Goal: Information Seeking & Learning: Learn about a topic

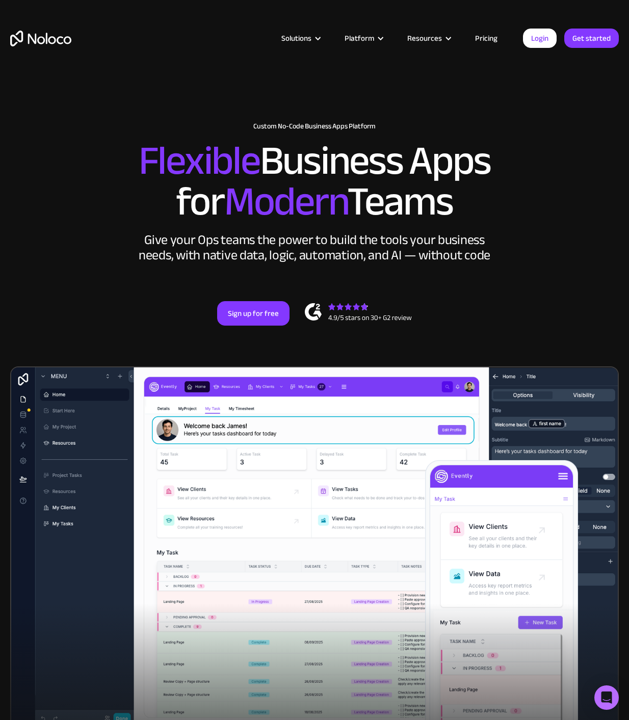
scroll to position [2, 0]
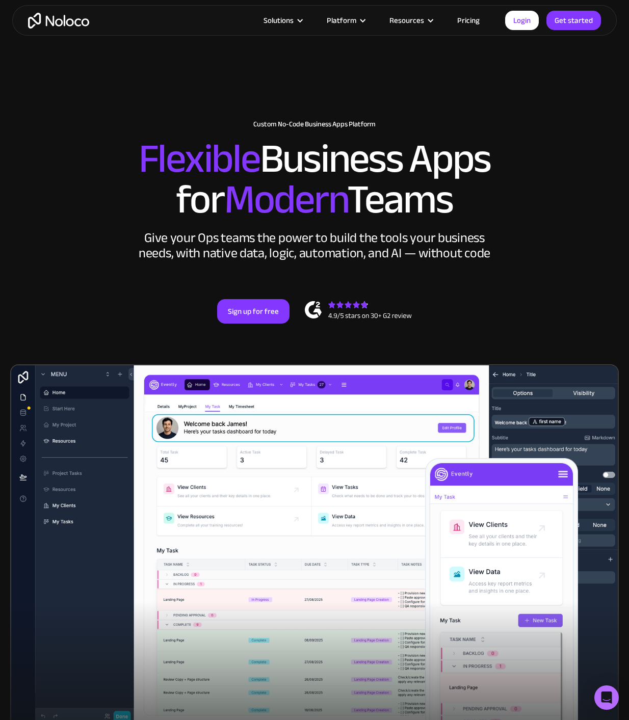
click at [577, 225] on div "New: Connect Noloco to Stripe Custom No-Code Business Apps Platform Flexible Bu…" at bounding box center [314, 222] width 629 height 264
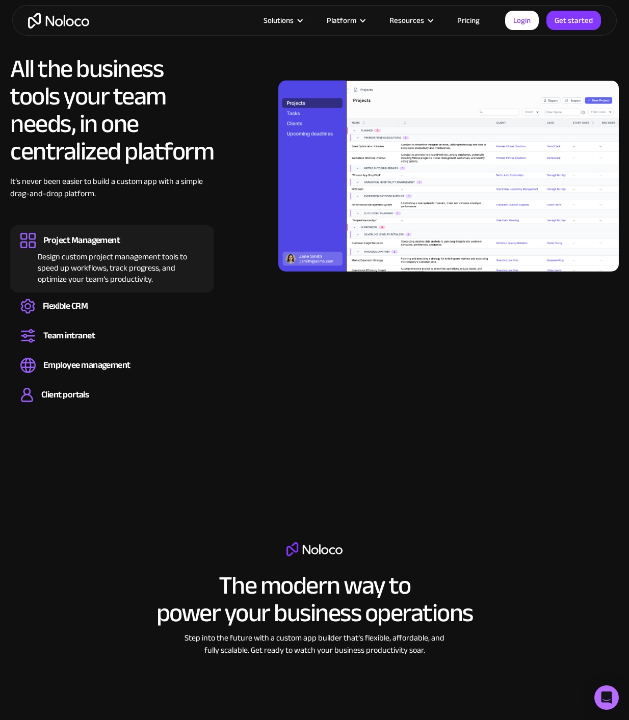
scroll to position [891, 0]
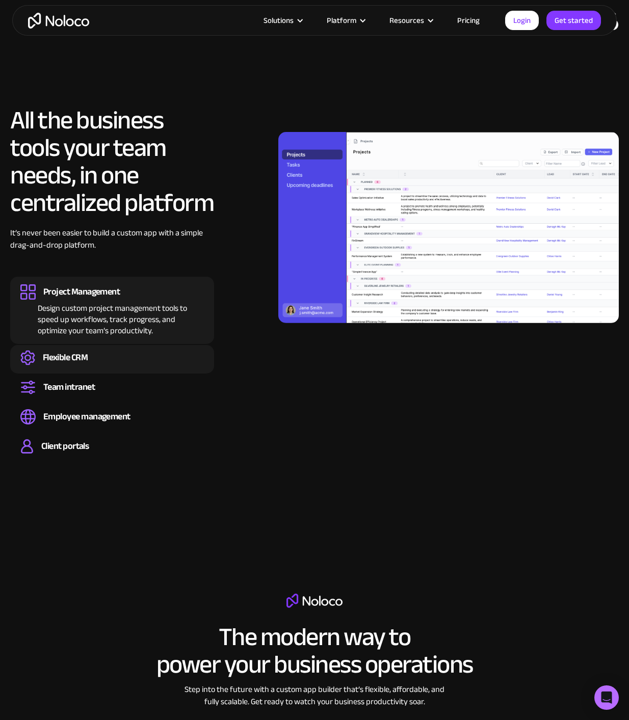
click at [55, 359] on div "Flexible CRM" at bounding box center [65, 357] width 45 height 11
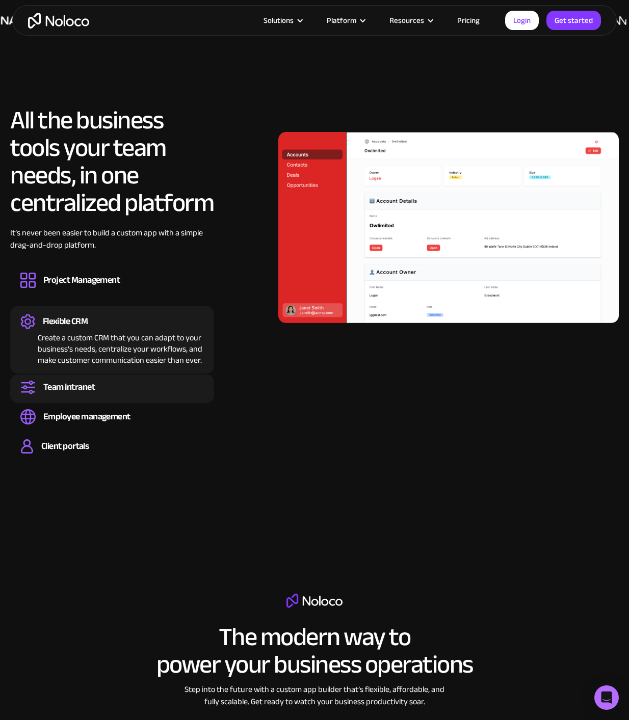
click at [62, 387] on div "Team intranet" at bounding box center [68, 387] width 51 height 11
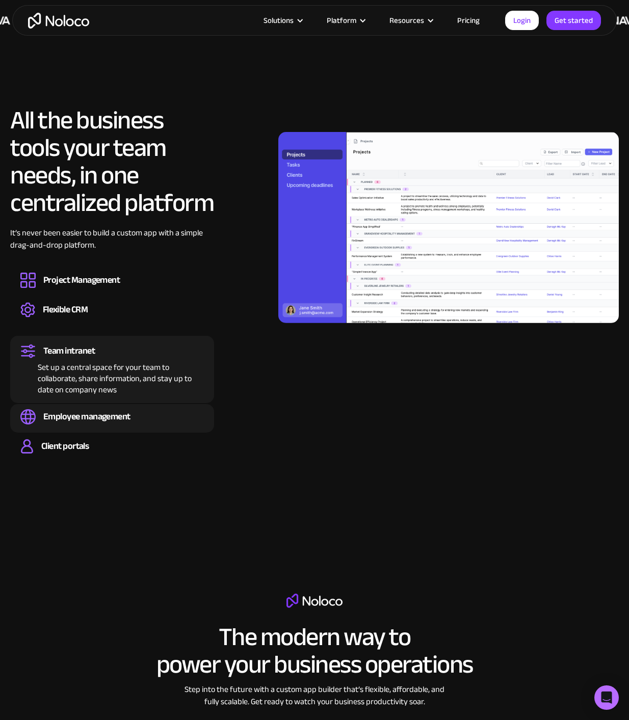
click at [65, 416] on div "Employee management" at bounding box center [86, 416] width 87 height 11
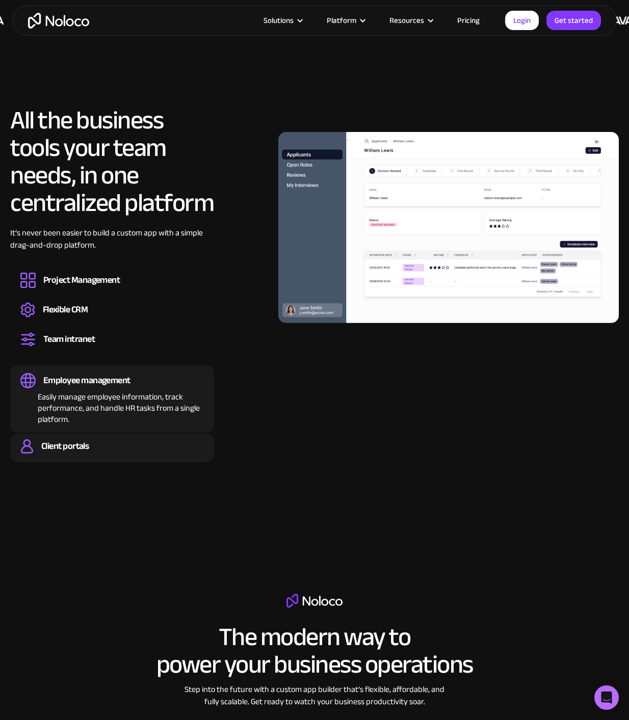
click at [66, 443] on div "Client portals" at bounding box center [64, 446] width 47 height 11
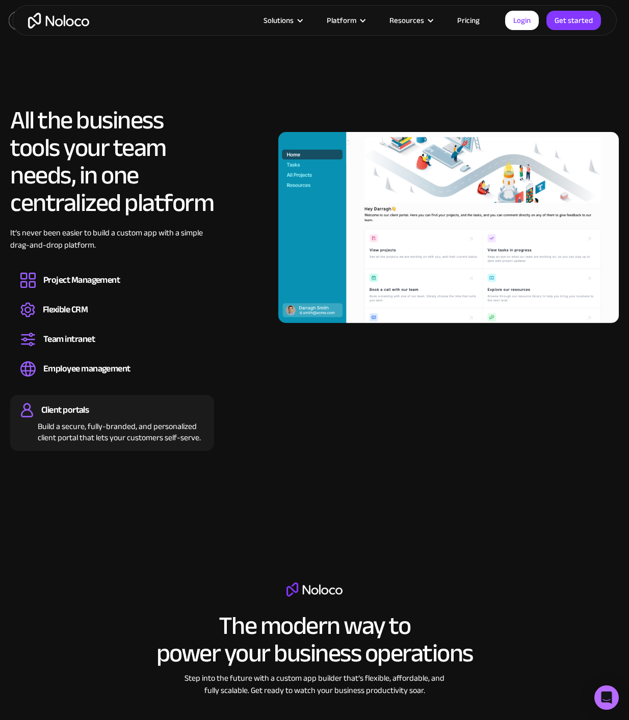
click at [386, 238] on img at bounding box center [448, 227] width 340 height 191
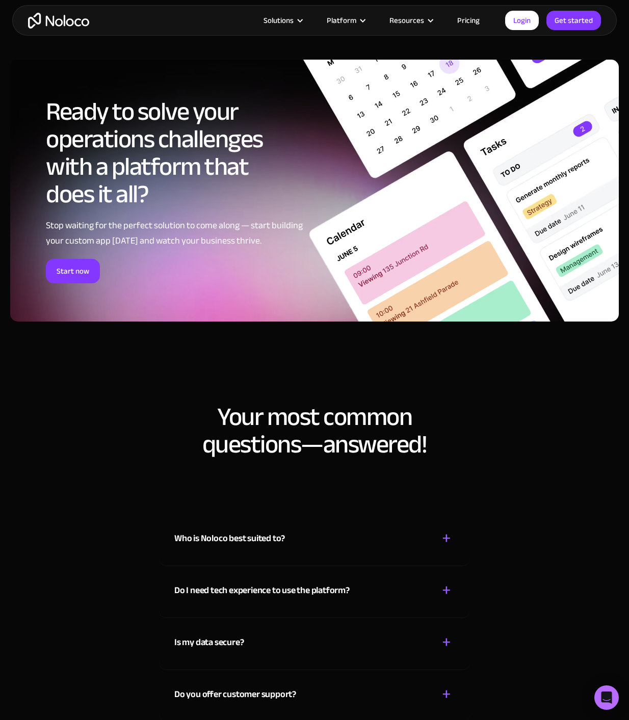
scroll to position [5018, 0]
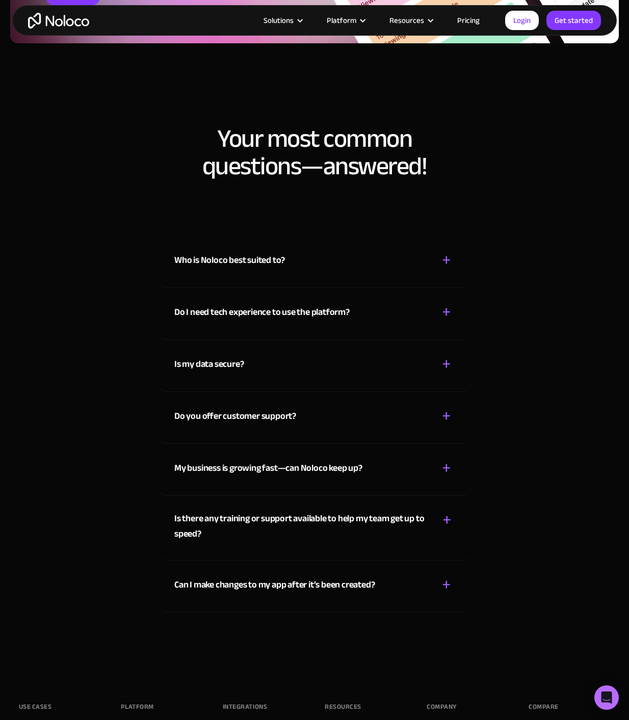
click at [296, 263] on div "Who is Noloco best suited to? + -" at bounding box center [314, 254] width 280 height 36
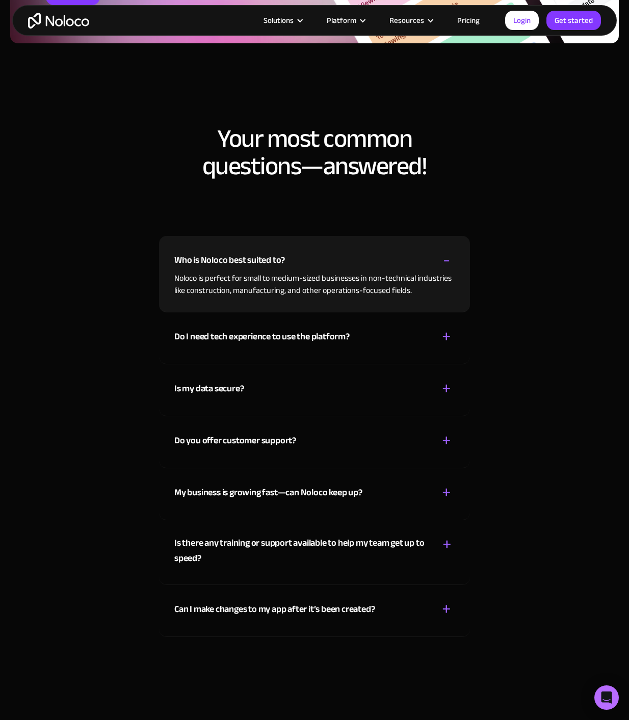
click at [272, 335] on div "Do I need tech experience to use the platform?" at bounding box center [261, 336] width 175 height 15
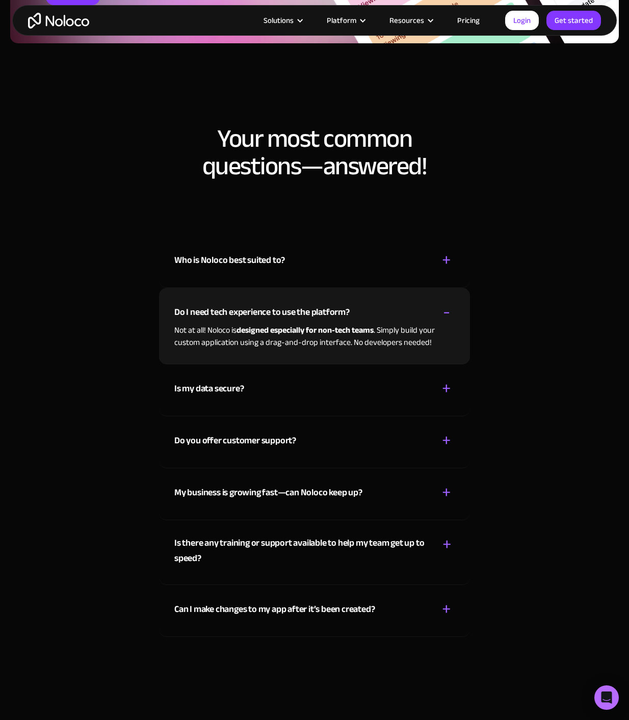
click at [259, 389] on div "Is my data secure? + -" at bounding box center [314, 382] width 280 height 36
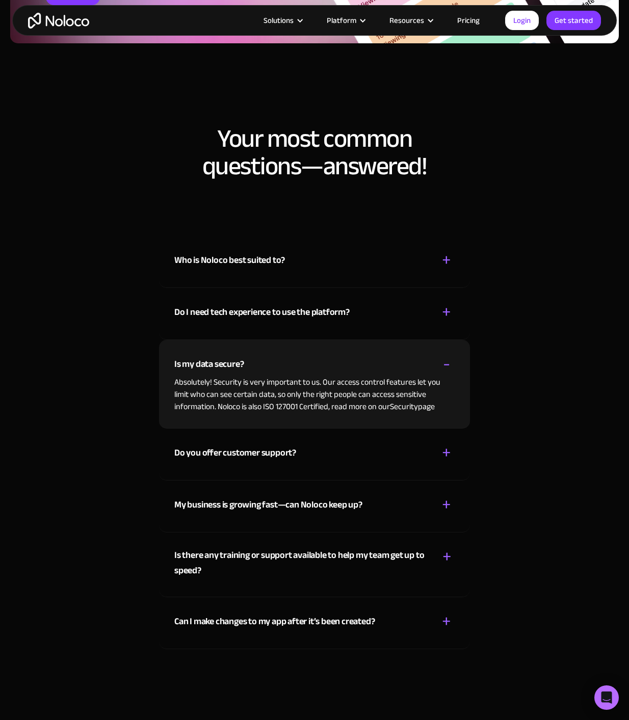
click at [264, 447] on div "Do you offer customer support?" at bounding box center [235, 452] width 122 height 15
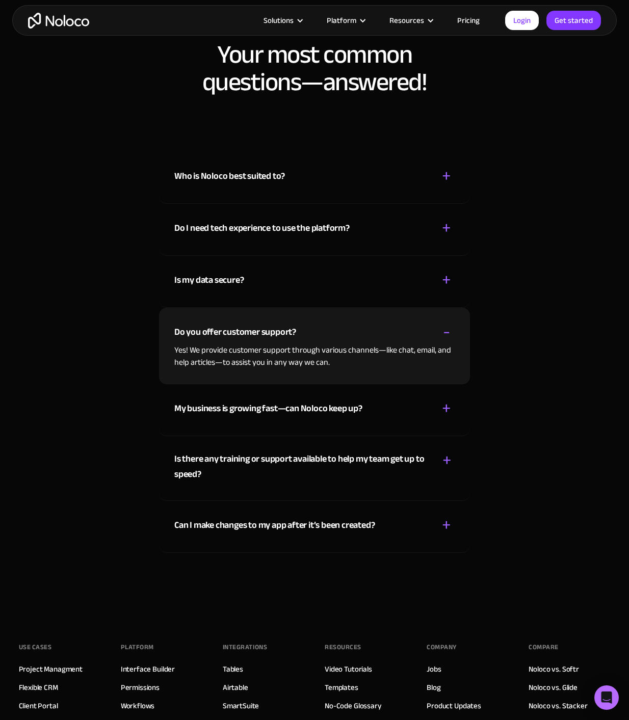
scroll to position [5104, 0]
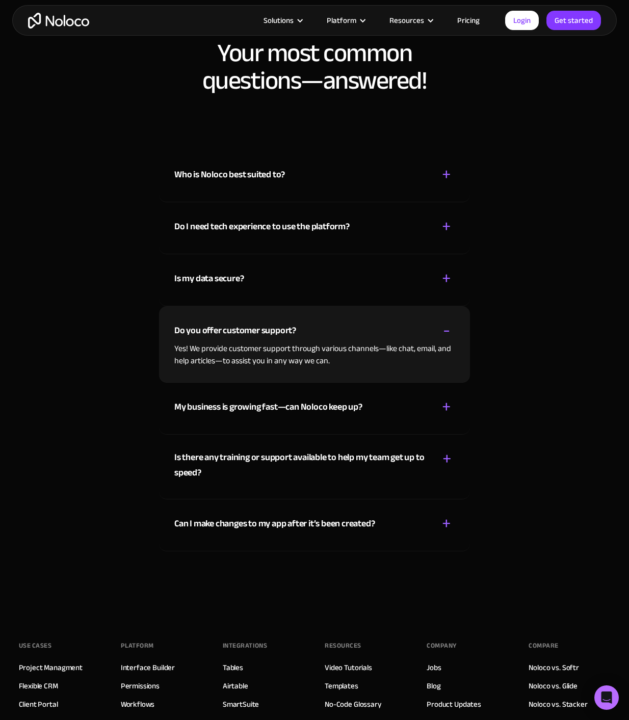
click at [286, 416] on div "My business is growing fast—can Noloco keep up? + -" at bounding box center [314, 401] width 280 height 36
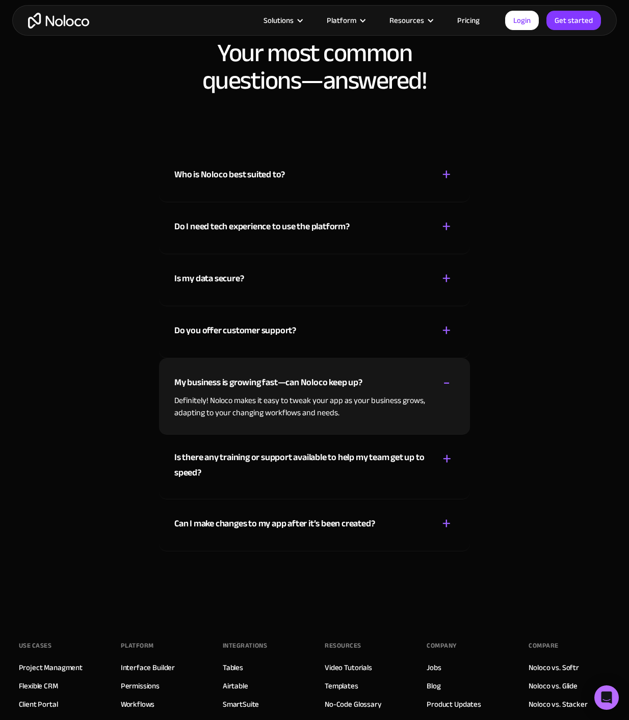
click at [271, 468] on div "Is there any training or support available to help my team get up to speed?" at bounding box center [300, 465] width 253 height 31
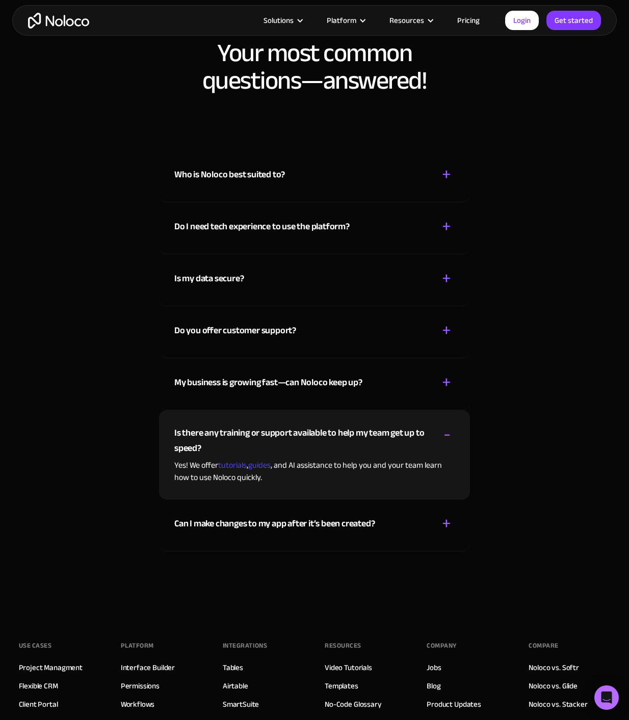
click at [284, 522] on div "Can I make changes to my app after it’s been created?" at bounding box center [274, 523] width 200 height 15
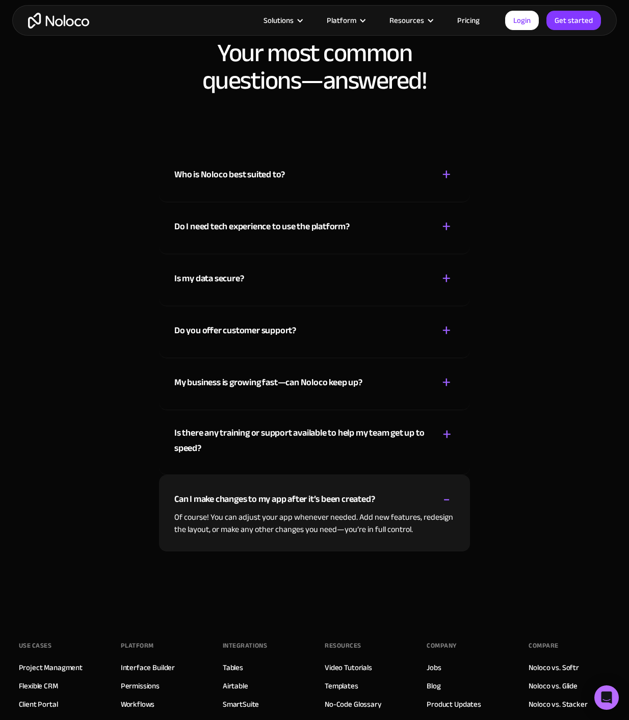
drag, startPoint x: 257, startPoint y: 324, endPoint x: 255, endPoint y: 317, distance: 7.1
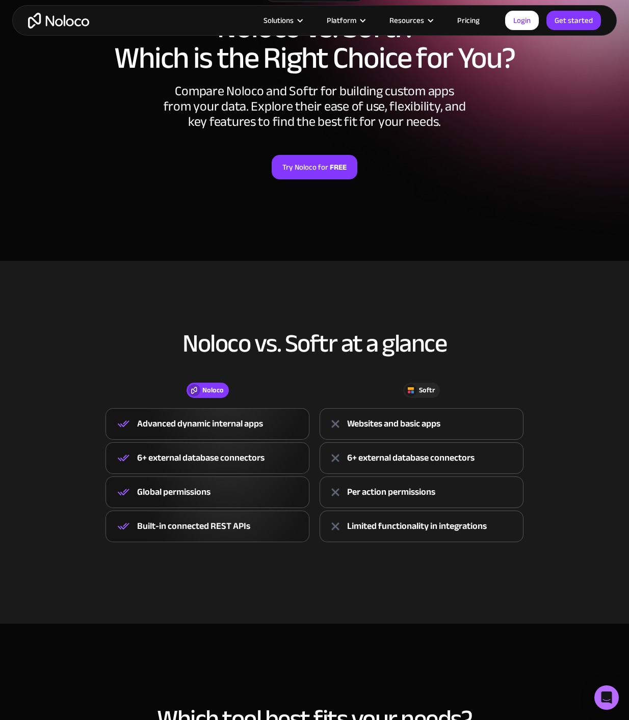
scroll to position [311, 0]
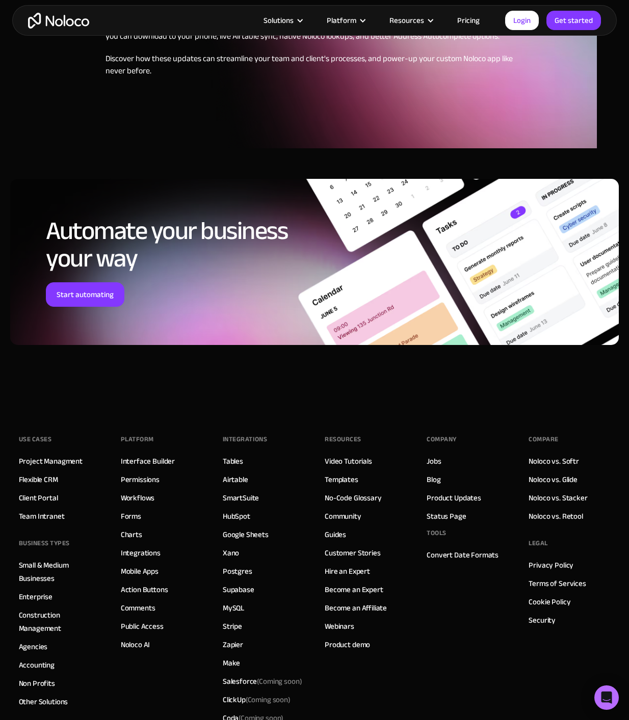
scroll to position [596, 0]
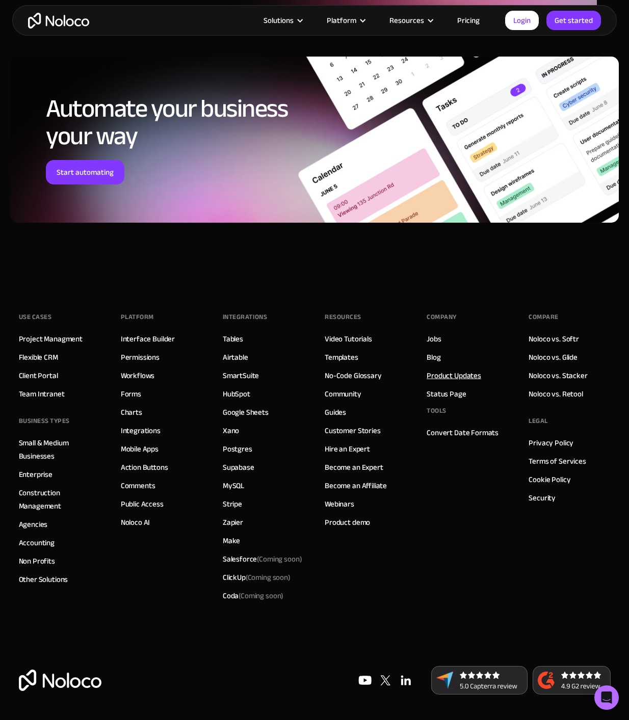
click at [454, 372] on link "Product Updates" at bounding box center [453, 375] width 55 height 13
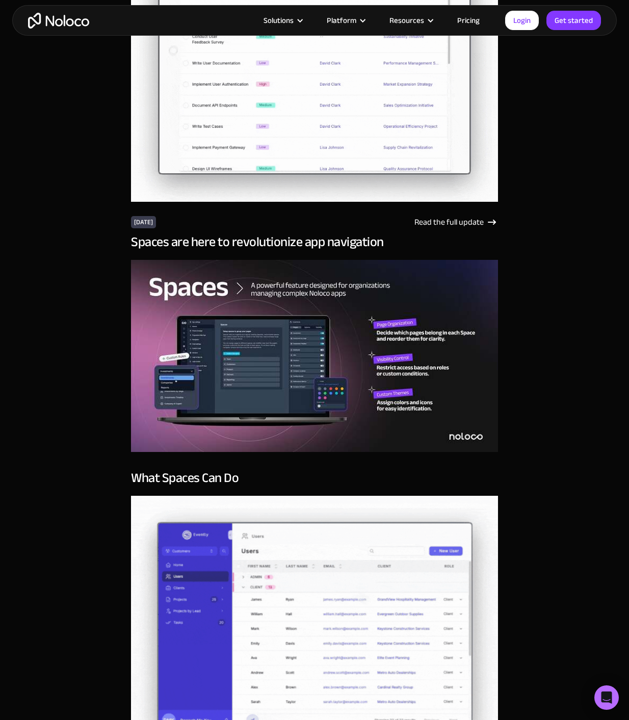
scroll to position [1430, 0]
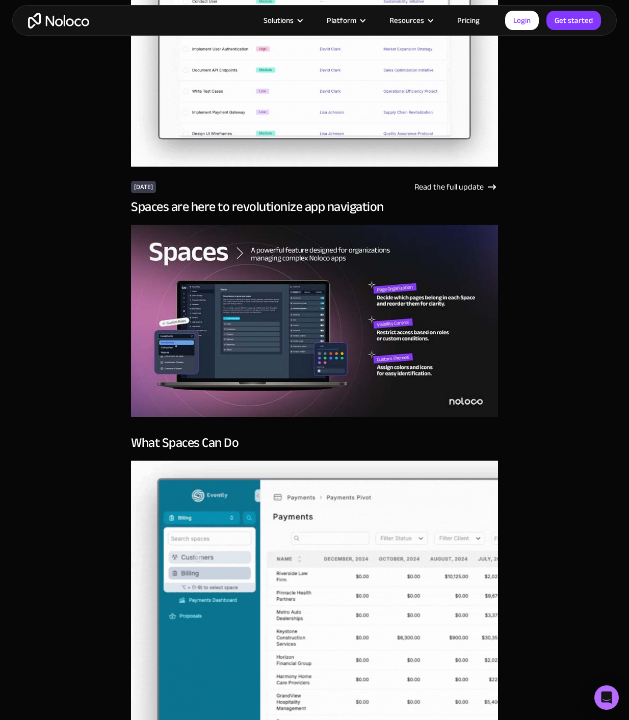
click at [330, 294] on img at bounding box center [314, 321] width 367 height 192
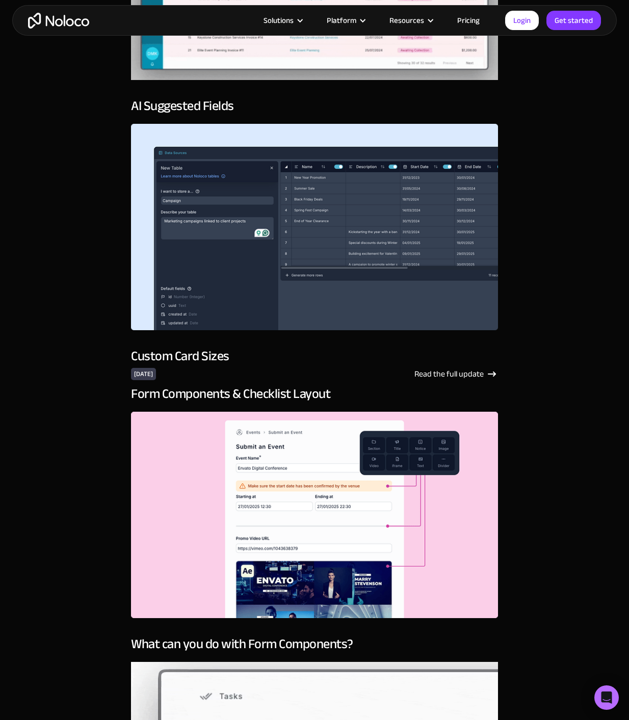
scroll to position [646, 0]
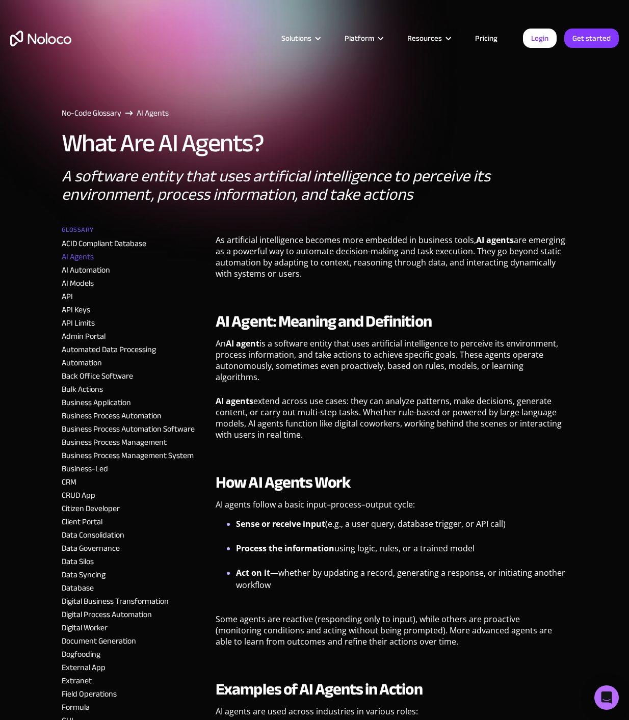
click at [88, 256] on link "AI Agents" at bounding box center [78, 256] width 32 height 15
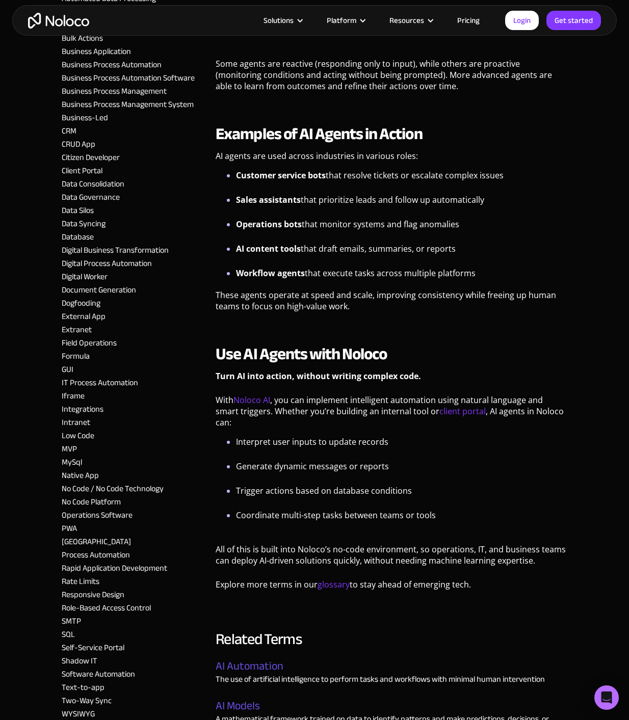
scroll to position [563, 0]
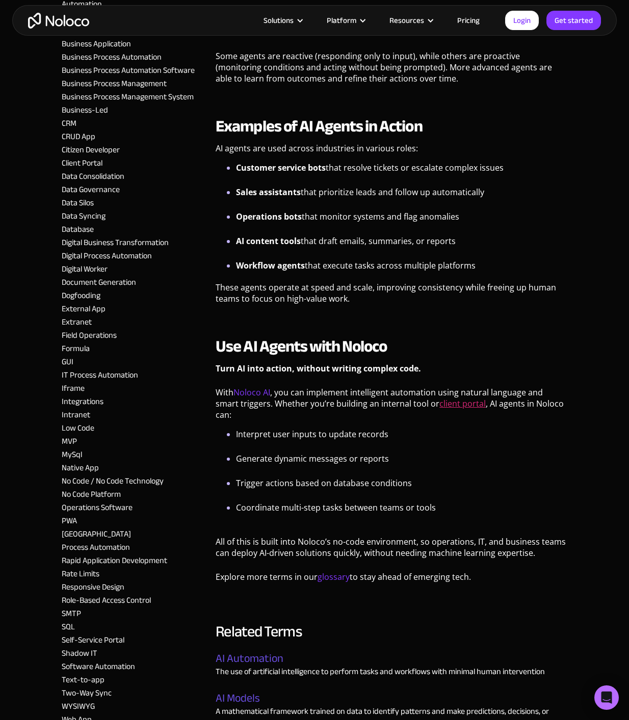
click at [439, 398] on link "client portal" at bounding box center [462, 403] width 46 height 11
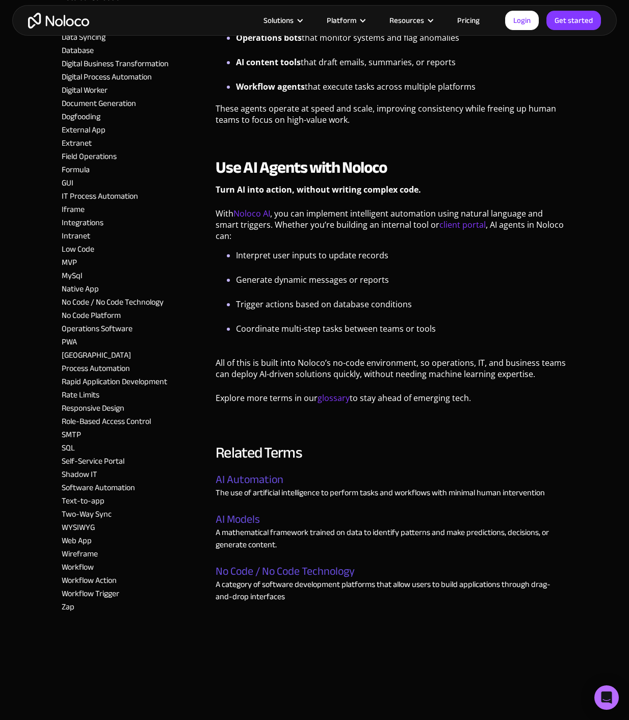
scroll to position [815, 0]
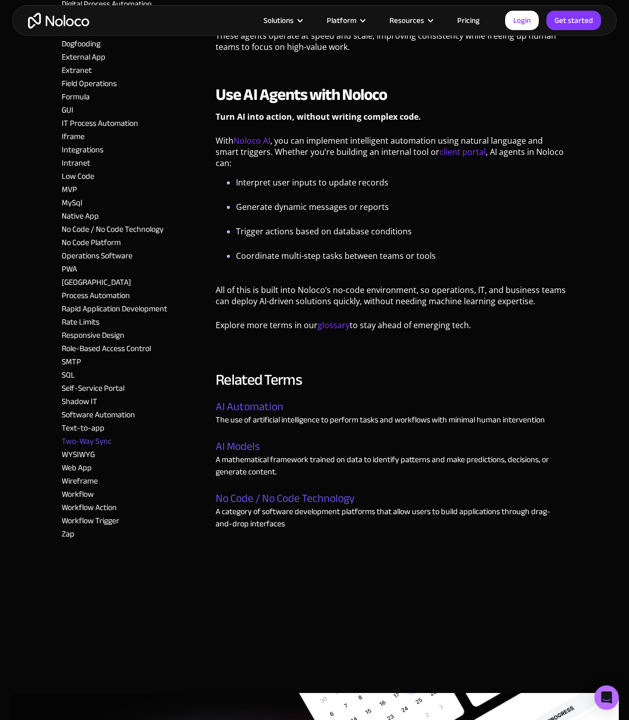
click at [86, 434] on link "Two-Way Sync" at bounding box center [87, 441] width 50 height 15
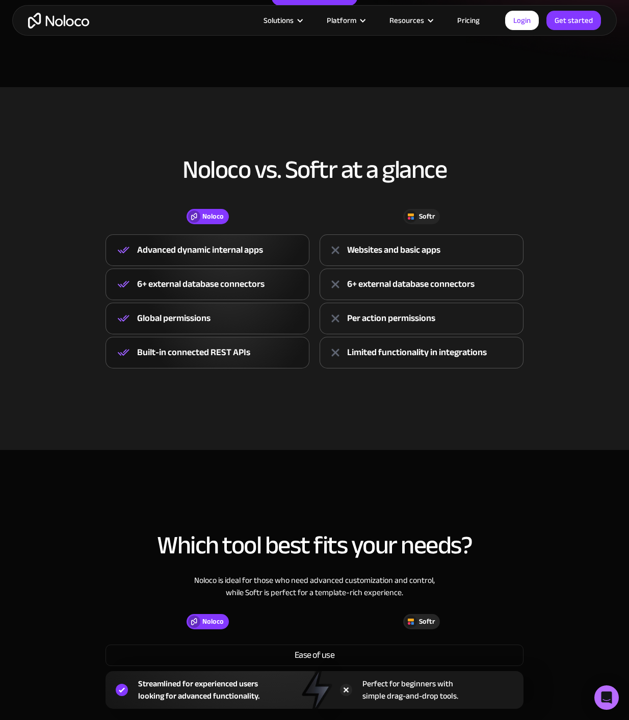
scroll to position [242, 0]
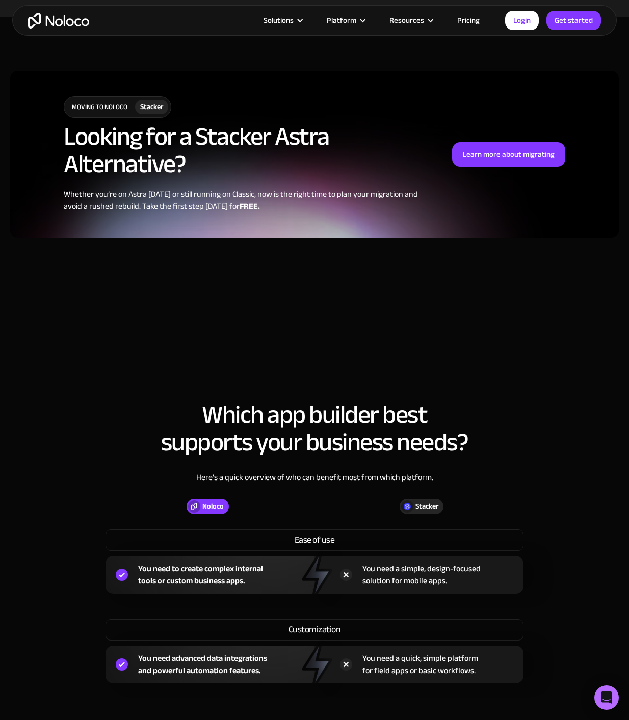
scroll to position [684, 0]
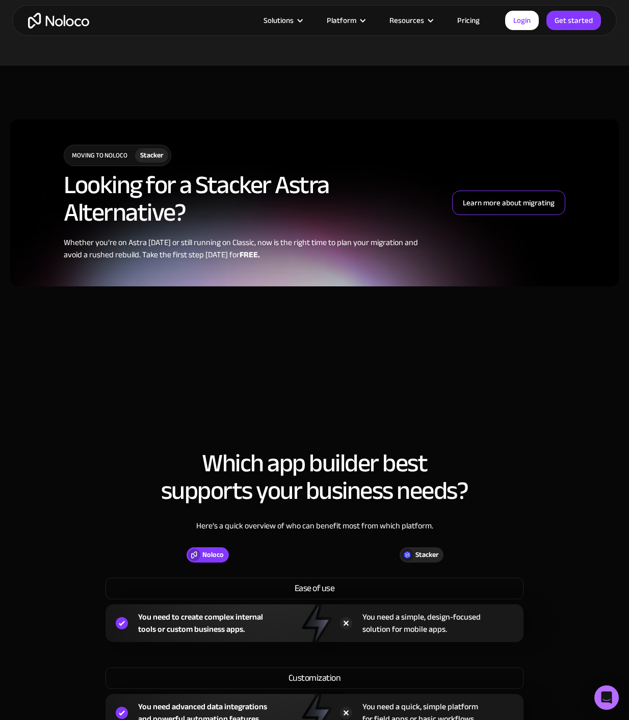
click at [512, 198] on div "Learn more about migrating" at bounding box center [509, 202] width 92 height 13
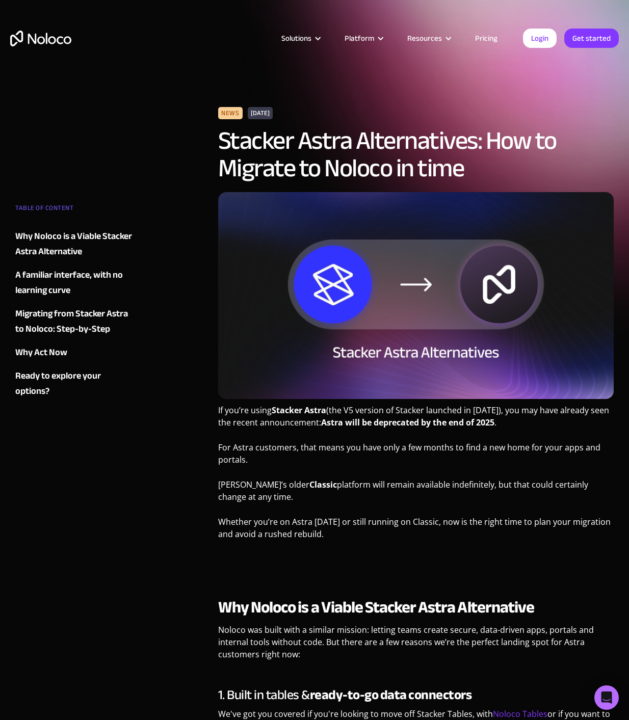
click at [492, 38] on link "Pricing" at bounding box center [486, 38] width 48 height 13
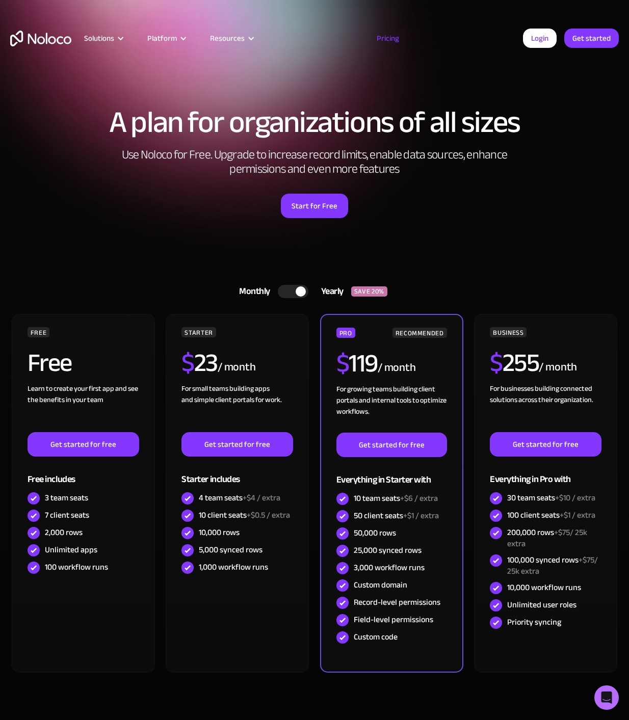
click at [299, 287] on div at bounding box center [301, 291] width 10 height 10
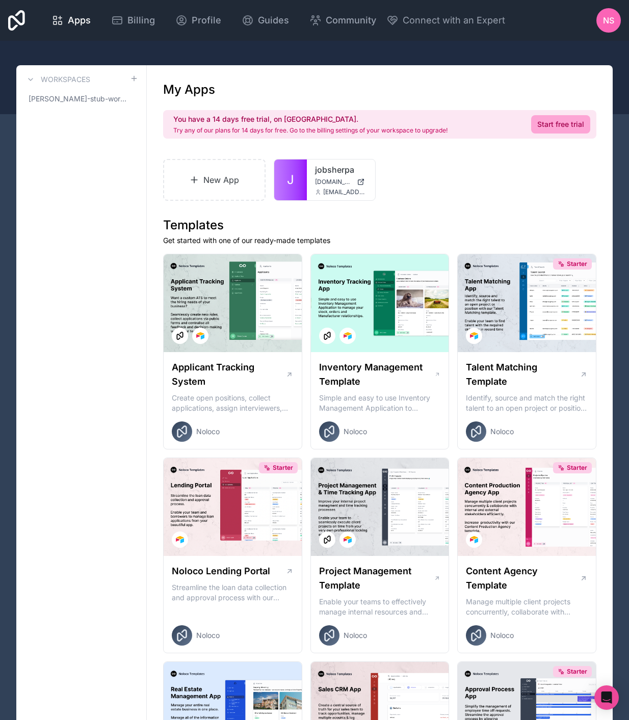
click at [317, 191] on icon at bounding box center [318, 192] width 6 height 6
click at [0, 0] on icon at bounding box center [0, 0] width 0 height 0
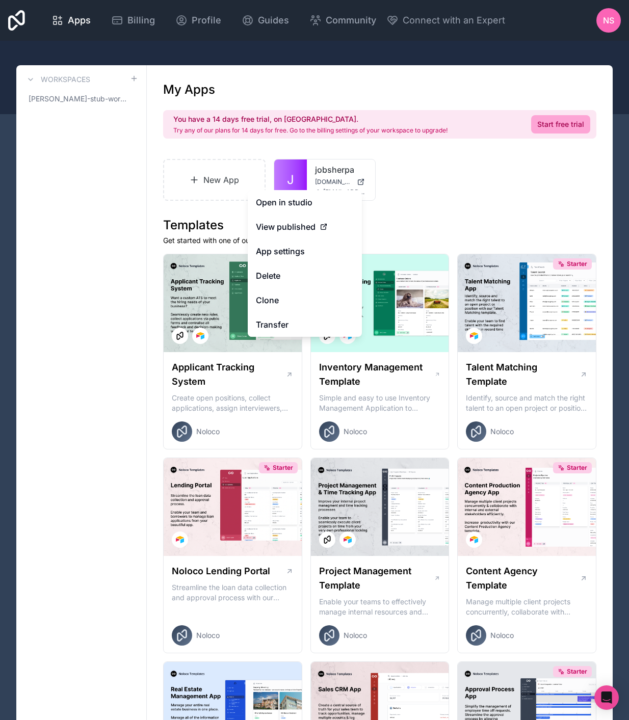
click at [323, 196] on link "Open in studio" at bounding box center [305, 202] width 114 height 24
